Goal: Task Accomplishment & Management: Use online tool/utility

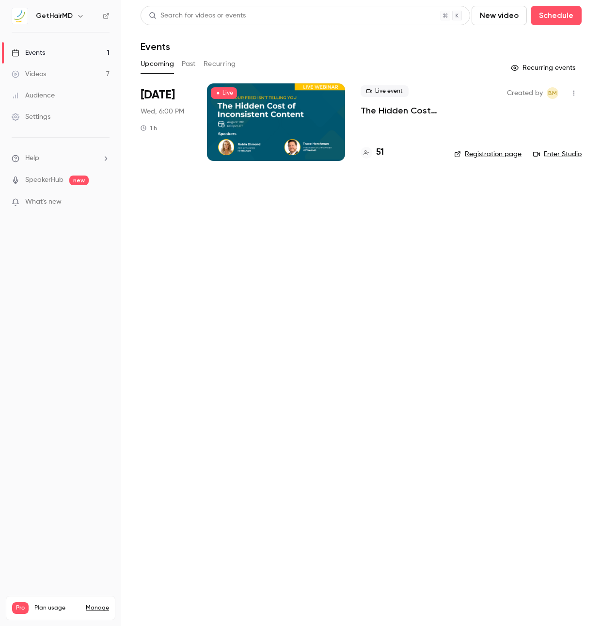
click at [411, 112] on p "The Hidden Cost of Inconsistent Content: What Your Feed Isn’t Telling You" at bounding box center [400, 111] width 78 height 12
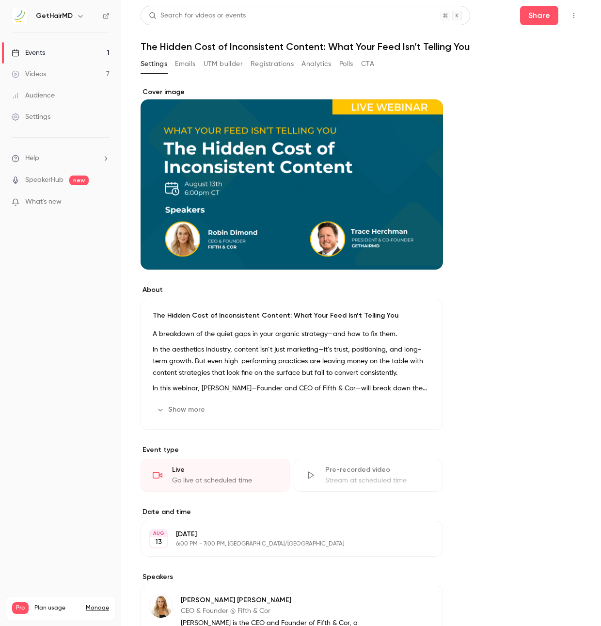
click at [208, 62] on button "UTM builder" at bounding box center [223, 64] width 39 height 16
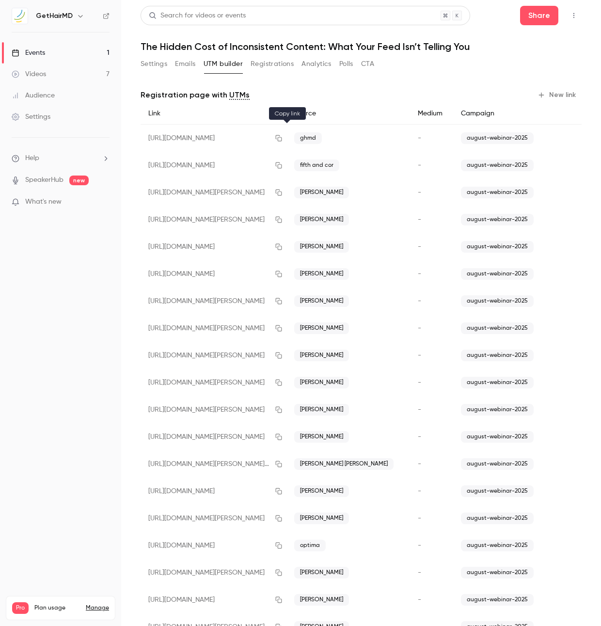
click at [282, 140] on icon "button" at bounding box center [279, 138] width 6 height 6
click at [282, 64] on button "Registrations" at bounding box center [272, 64] width 43 height 16
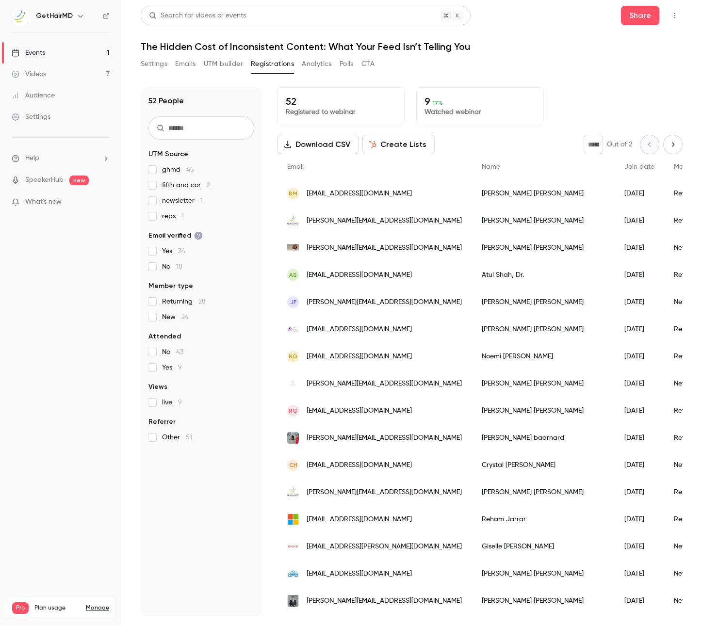
click at [583, 50] on h1 "The Hidden Cost of Inconsistent Content: What Your Feed Isn’t Telling You" at bounding box center [412, 47] width 542 height 12
